Goal: Navigation & Orientation: Find specific page/section

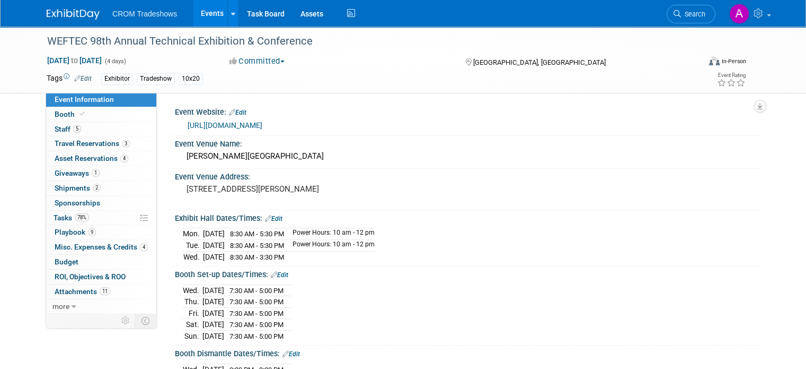
click at [211, 12] on link "Events" at bounding box center [212, 13] width 39 height 27
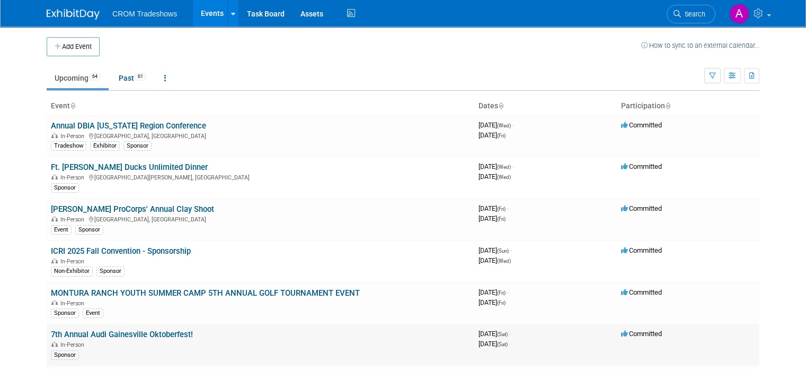
click at [141, 329] on link "7th Annual Audi Gainesville Oktoberfest!" at bounding box center [122, 334] width 142 height 10
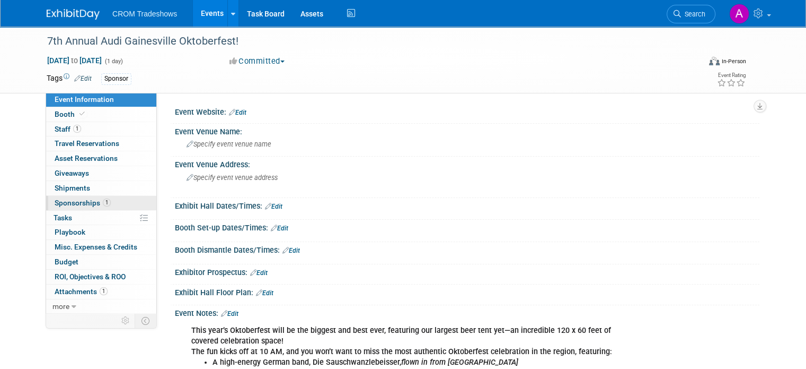
click at [68, 201] on span "Sponsorships 1" at bounding box center [83, 202] width 56 height 8
